Goal: Obtain resource: Download file/media

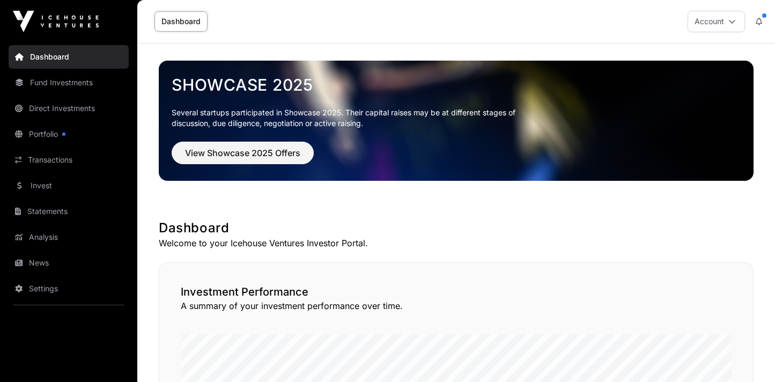
click at [50, 158] on link "Transactions" at bounding box center [69, 160] width 120 height 24
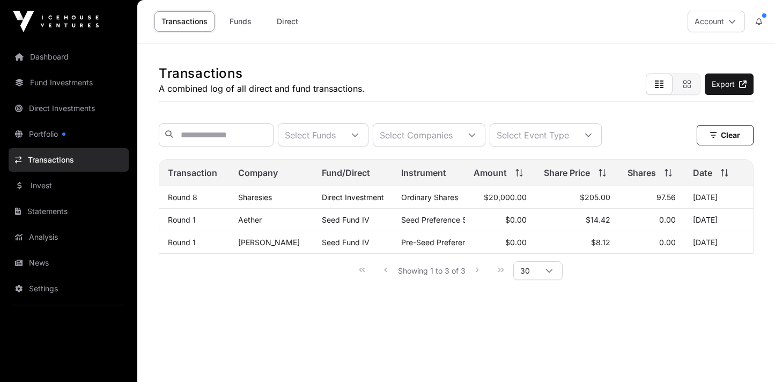
click at [265, 194] on link "Sharesies" at bounding box center [255, 197] width 34 height 9
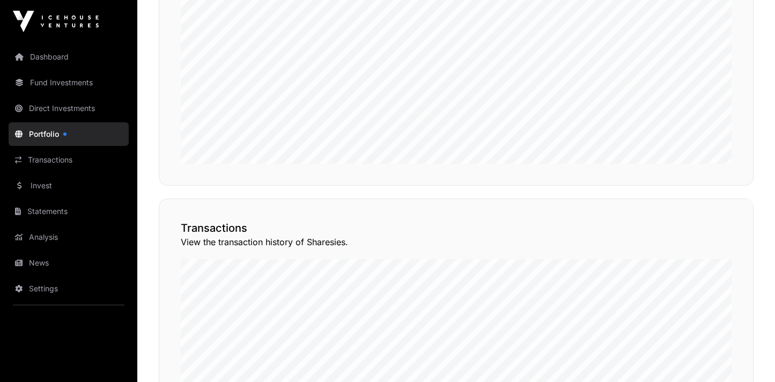
scroll to position [670, 0]
click at [686, 188] on button "View Transactions" at bounding box center [705, 179] width 88 height 18
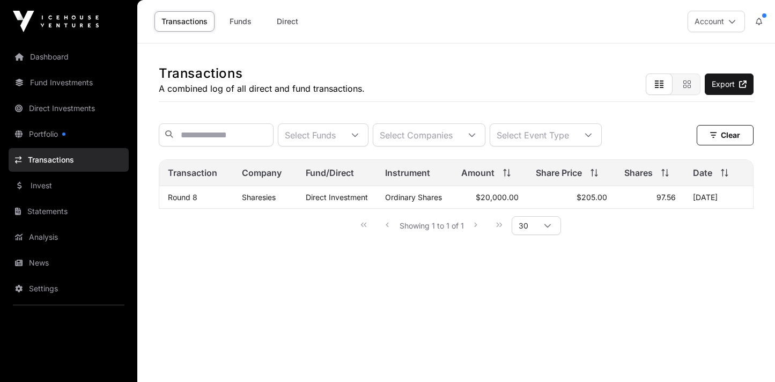
click at [334, 196] on span "Direct Investment" at bounding box center [337, 197] width 62 height 9
click at [174, 197] on link "Round 8" at bounding box center [182, 197] width 29 height 9
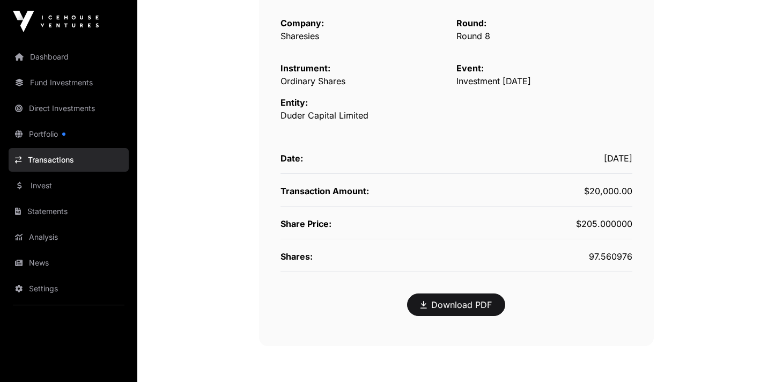
scroll to position [206, 0]
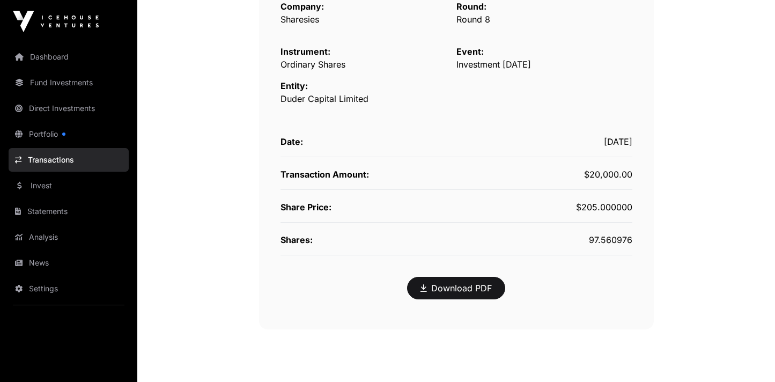
click at [451, 290] on link "Download PDF" at bounding box center [455, 288] width 71 height 13
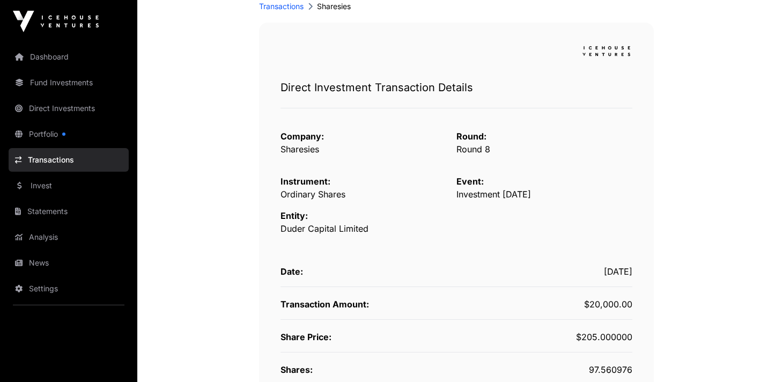
scroll to position [0, 0]
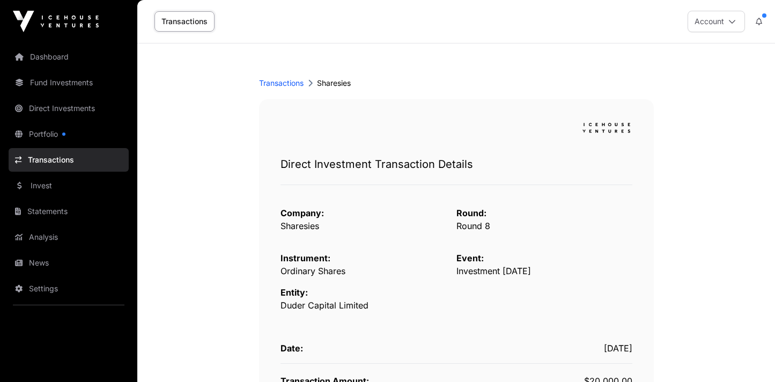
click at [714, 18] on button "Account" at bounding box center [715, 21] width 57 height 21
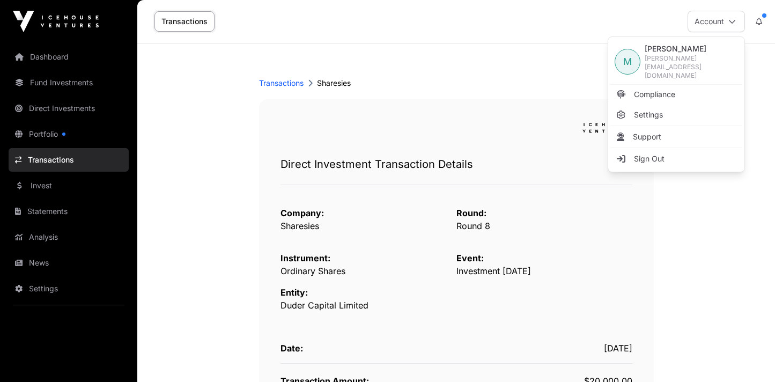
click at [665, 89] on span "Compliance" at bounding box center [654, 94] width 41 height 11
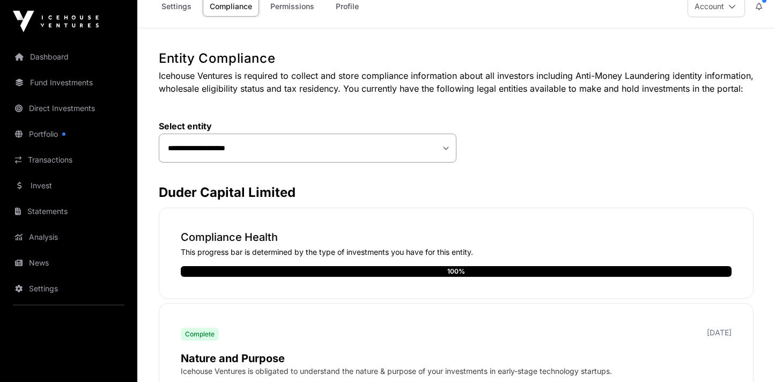
scroll to position [13, 0]
